Goal: Task Accomplishment & Management: Manage account settings

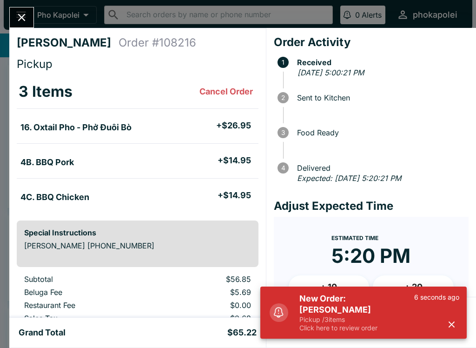
click at [456, 324] on icon "button" at bounding box center [451, 324] width 11 height 11
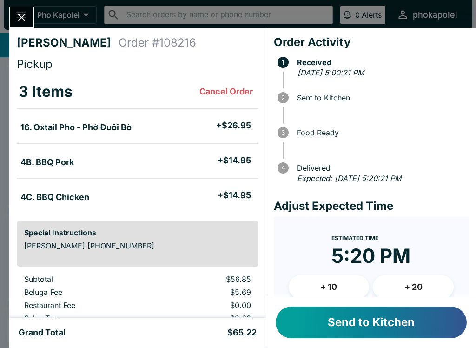
click at [391, 322] on button "Send to Kitchen" at bounding box center [371, 322] width 191 height 32
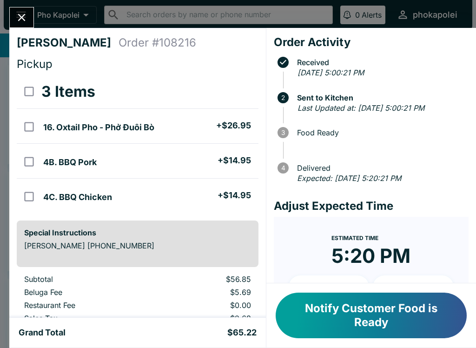
click at [20, 13] on icon "Close" at bounding box center [21, 17] width 13 height 13
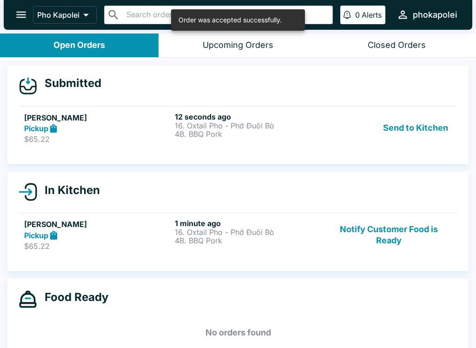
click at [252, 130] on p "4B. BBQ Pork" at bounding box center [248, 134] width 147 height 8
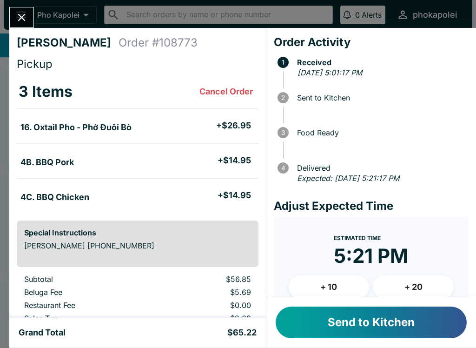
click at [23, 11] on icon "Close" at bounding box center [21, 17] width 13 height 13
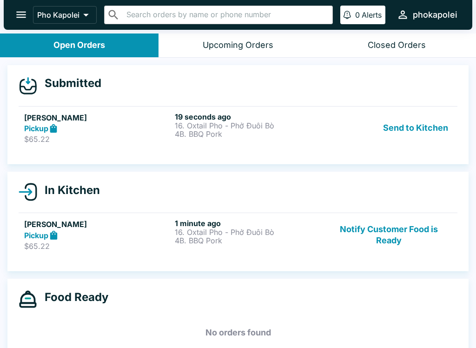
click at [245, 127] on p "16. Oxtail Pho - Phở Đuôi Bò" at bounding box center [248, 125] width 147 height 8
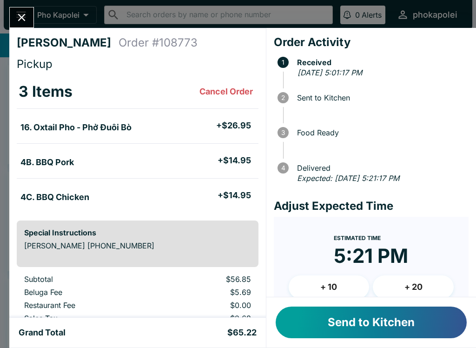
click at [22, 14] on icon "Close" at bounding box center [21, 17] width 13 height 13
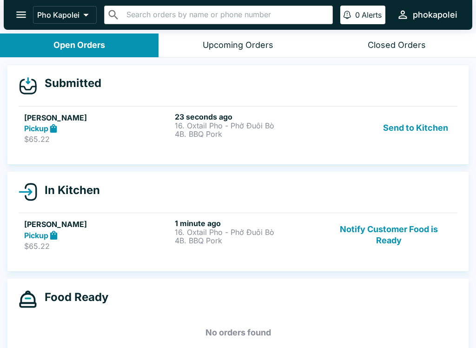
click at [144, 244] on p "$65.22" at bounding box center [97, 245] width 147 height 9
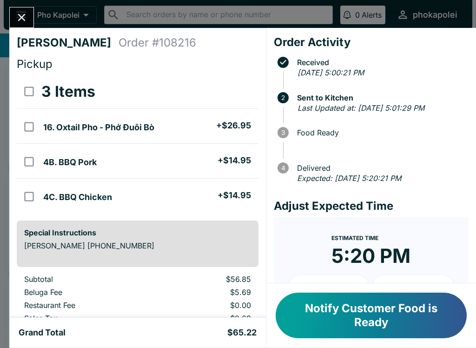
click at [26, 15] on icon "Close" at bounding box center [21, 17] width 13 height 13
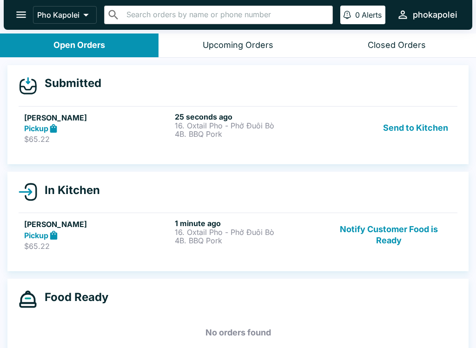
click at [227, 133] on p "4B. BBQ Pork" at bounding box center [248, 134] width 147 height 8
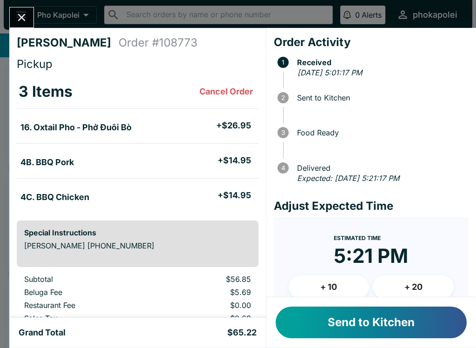
click at [13, 10] on button "Close" at bounding box center [22, 17] width 24 height 20
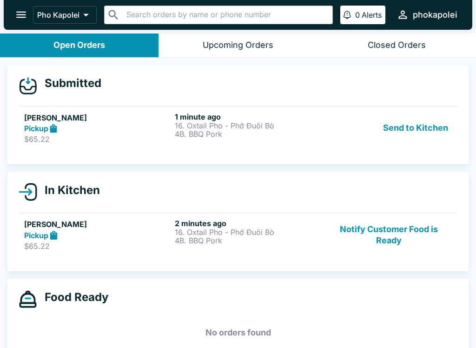
click at [207, 247] on div "2 minutes ago 16. Oxtail Pho - Phở Đuôi Bò 4B. BBQ Pork" at bounding box center [248, 234] width 147 height 32
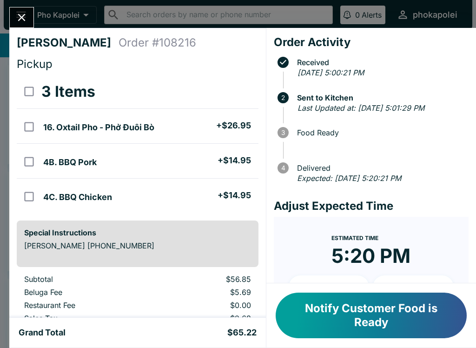
click at [25, 20] on icon "Close" at bounding box center [21, 17] width 13 height 13
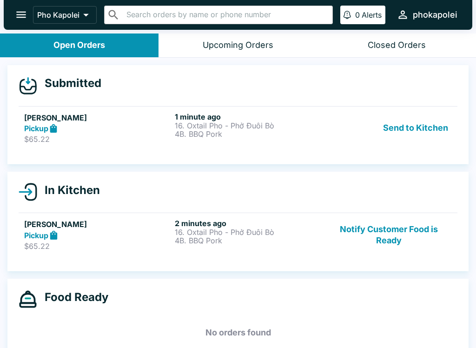
click at [205, 141] on div "1 minute ago 16. Oxtail Pho - Phở Đuôi Bò 4B. BBQ Pork" at bounding box center [248, 128] width 147 height 32
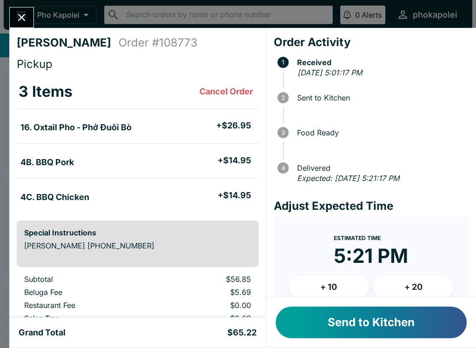
click at [220, 94] on button "Cancel Order" at bounding box center [226, 91] width 61 height 19
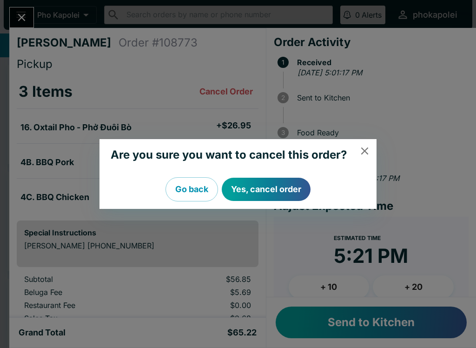
click at [266, 192] on button "Yes, cancel order" at bounding box center [266, 189] width 89 height 23
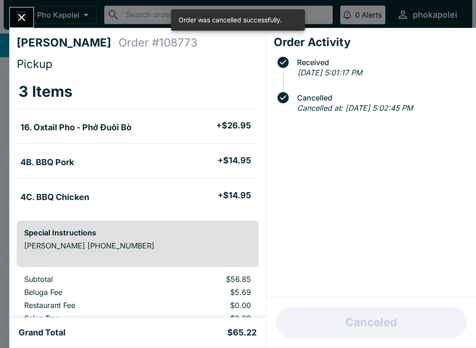
click at [32, 16] on button "Close" at bounding box center [22, 17] width 24 height 20
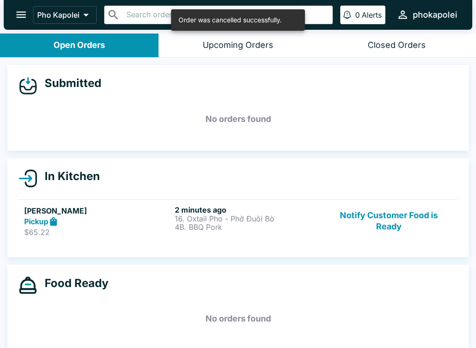
click at [238, 220] on p "16. Oxtail Pho - Phở Đuôi Bò" at bounding box center [248, 218] width 147 height 8
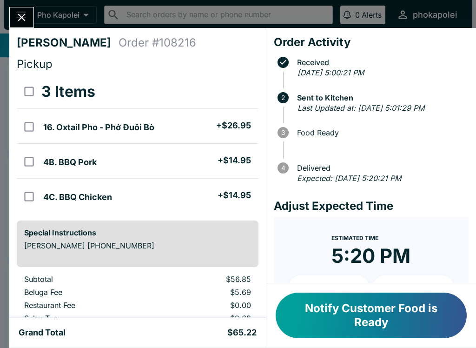
click at [415, 317] on button "Notify Customer Food is Ready" at bounding box center [371, 315] width 191 height 46
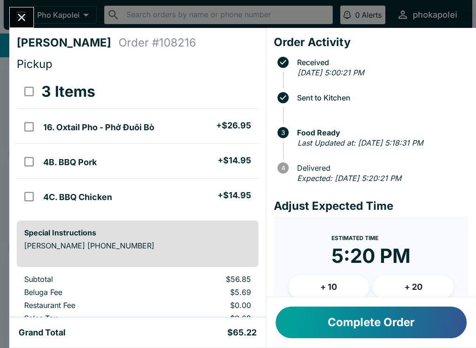
click at [384, 322] on button "Complete Order" at bounding box center [371, 322] width 191 height 32
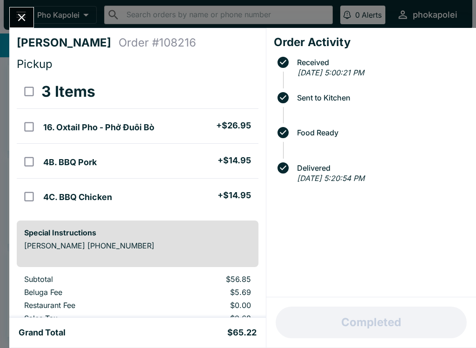
click at [35, 8] on div "[PERSON_NAME] Order # 108216 Pickup 3 Items 16. Oxtail Pho - Phở Đuôi Bò + $26.…" at bounding box center [238, 174] width 476 height 348
